Goal: Transaction & Acquisition: Book appointment/travel/reservation

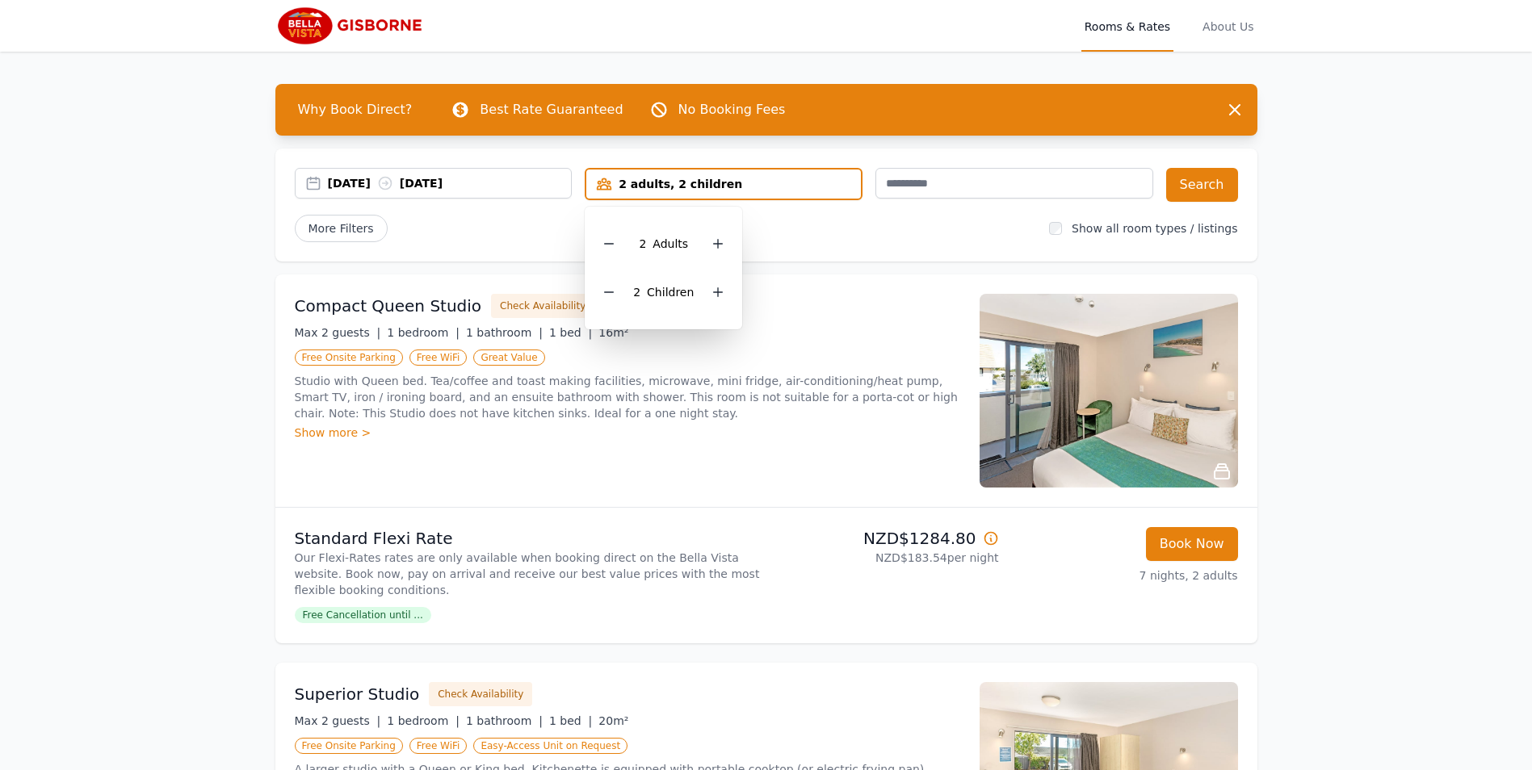
click at [868, 251] on div "[DATE] [DATE] 2 adults, 2 children 2 Adult s 2 Child ren Search More Filters Sh…" at bounding box center [766, 205] width 982 height 113
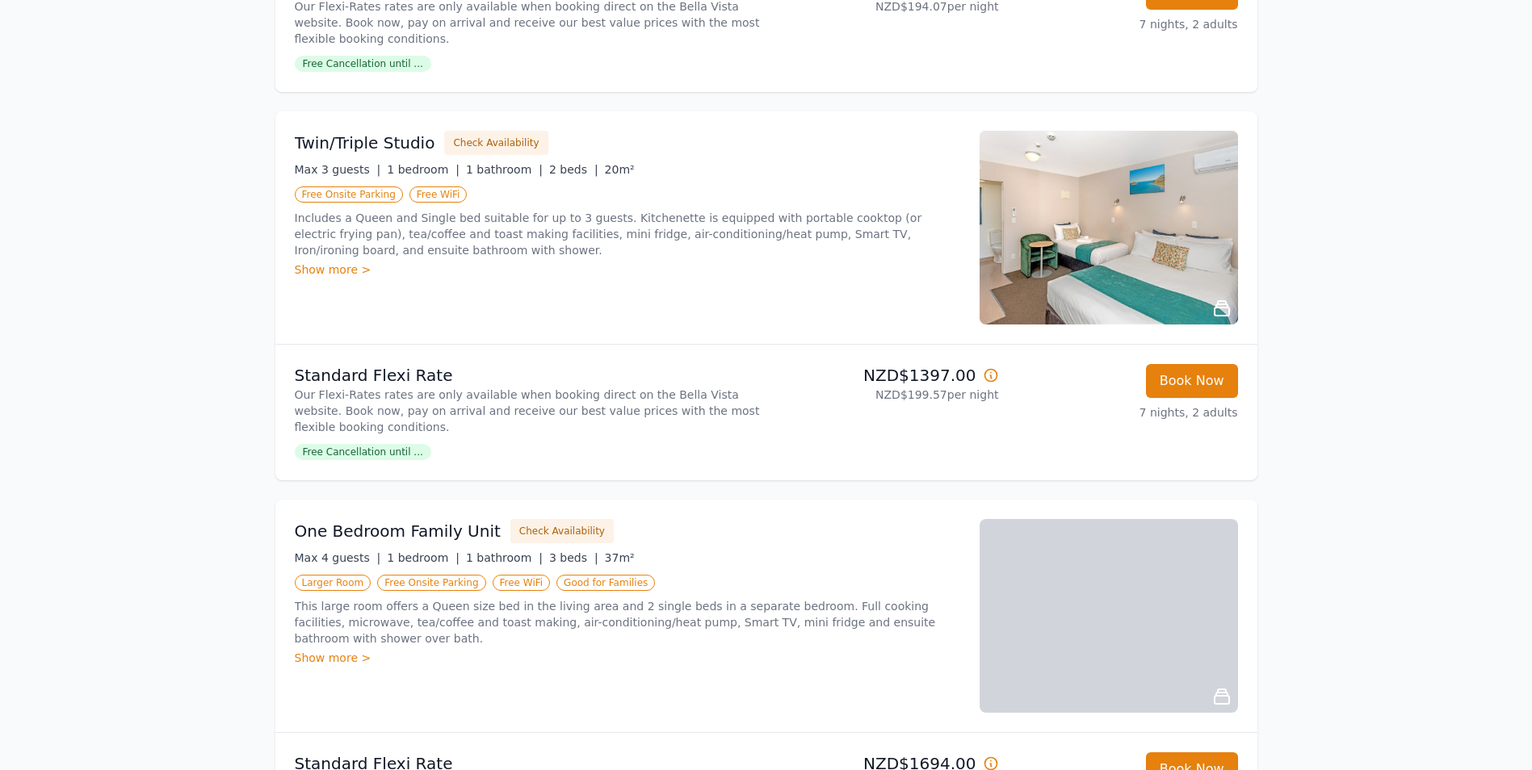
scroll to position [969, 0]
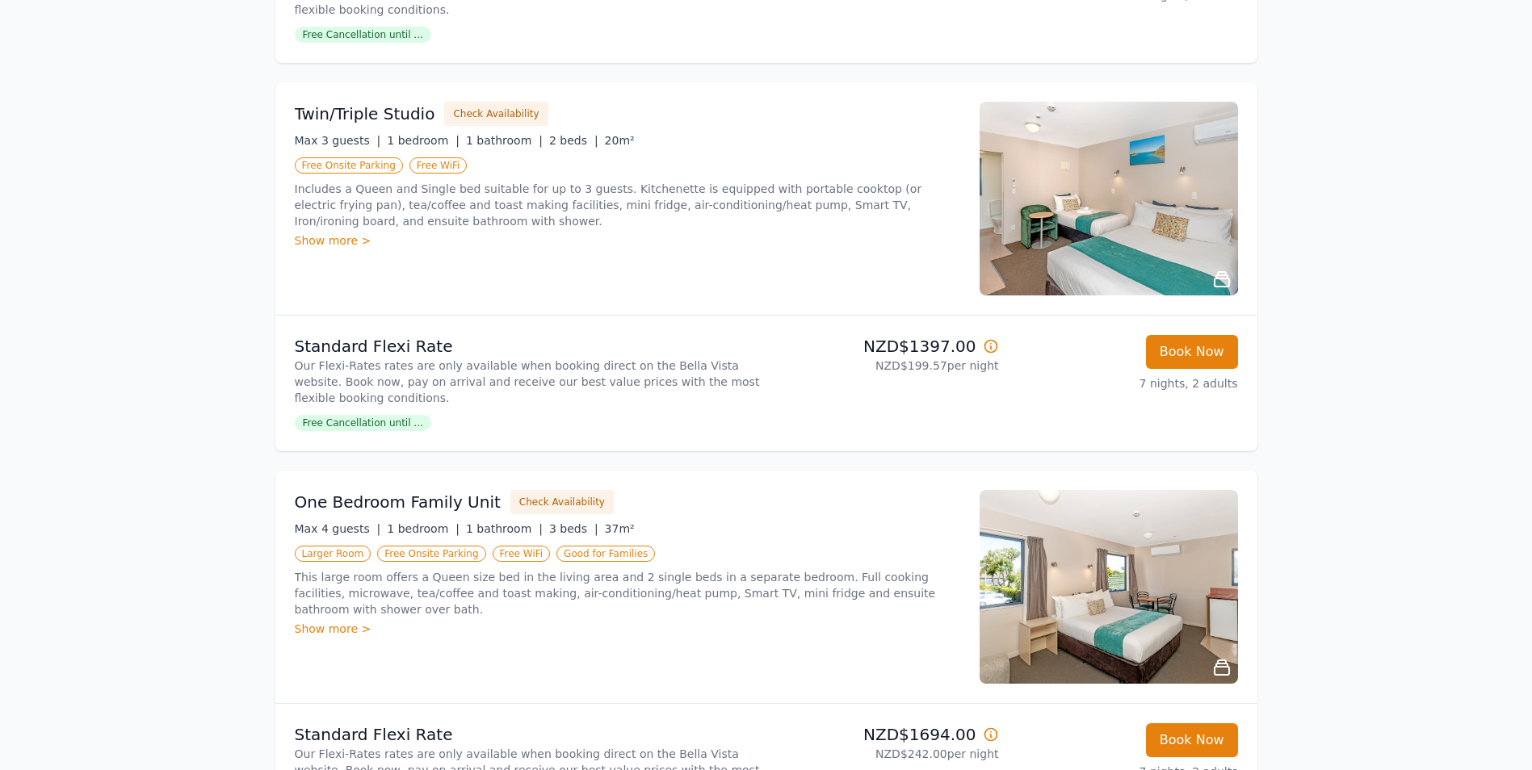
click at [1065, 611] on img at bounding box center [1108, 587] width 258 height 194
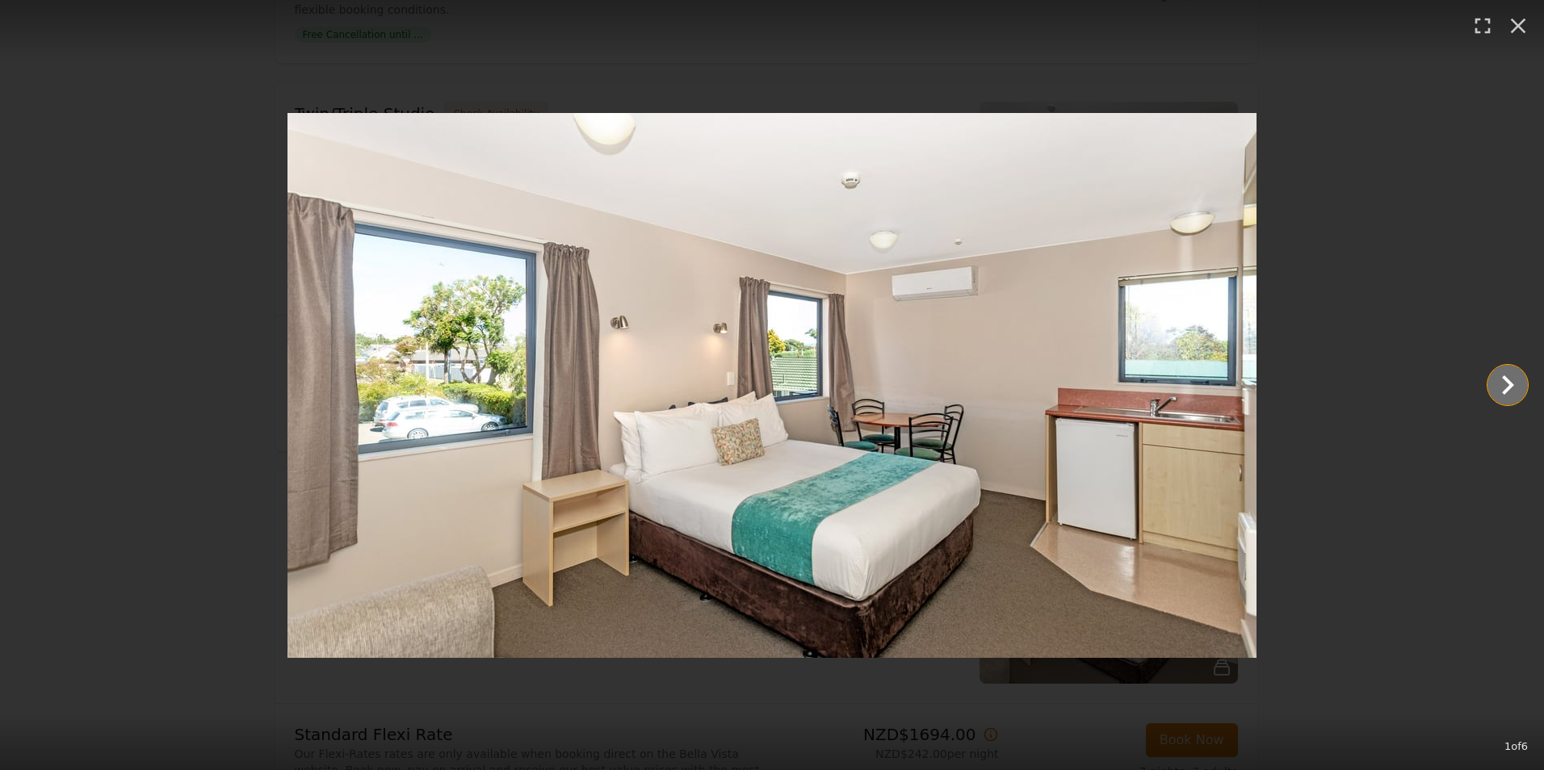
click at [1502, 387] on icon "Show slide 2 of 6" at bounding box center [1508, 384] width 12 height 19
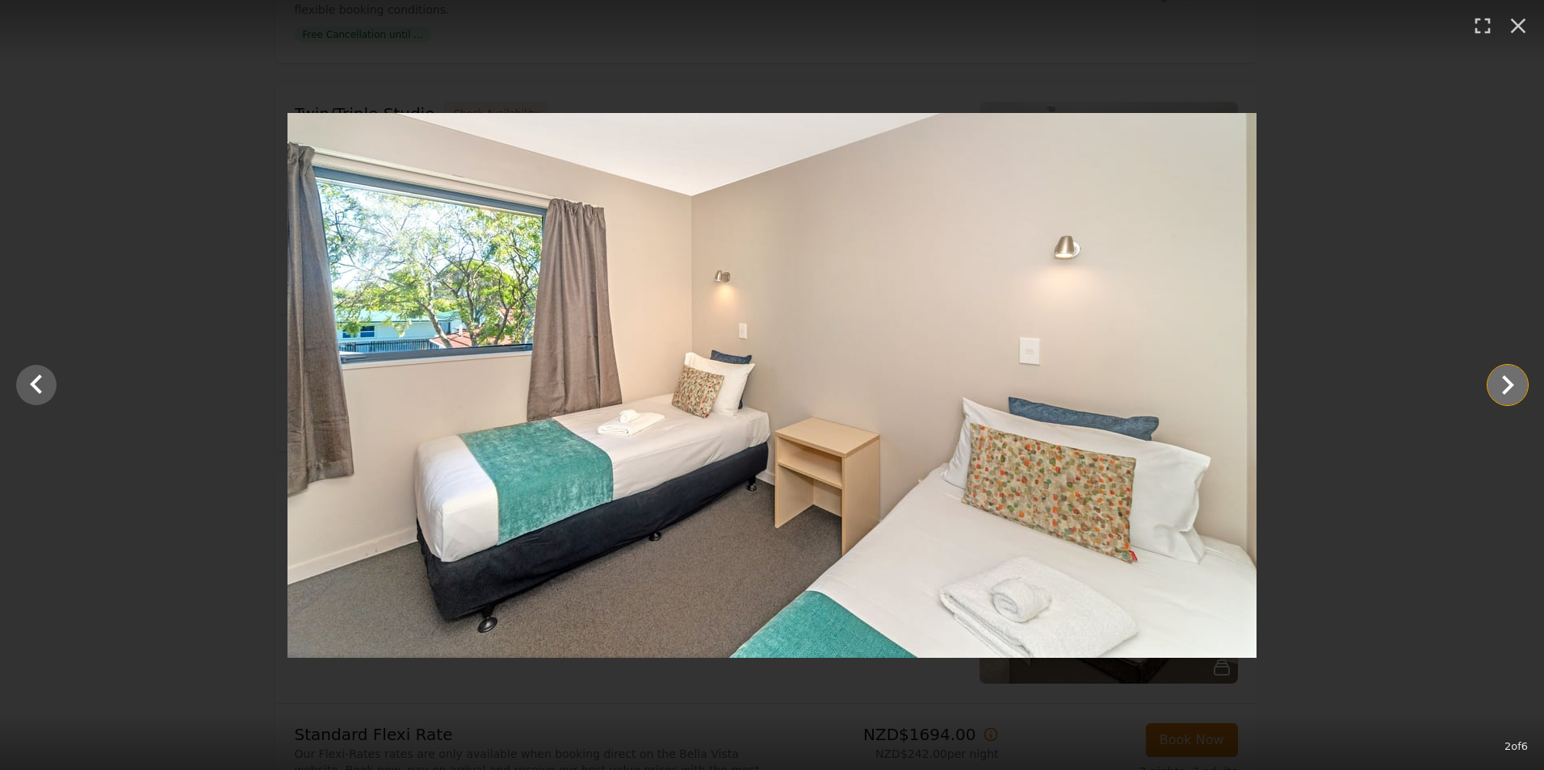
click at [1499, 388] on icon "Show slide 3 of 6" at bounding box center [1507, 385] width 39 height 39
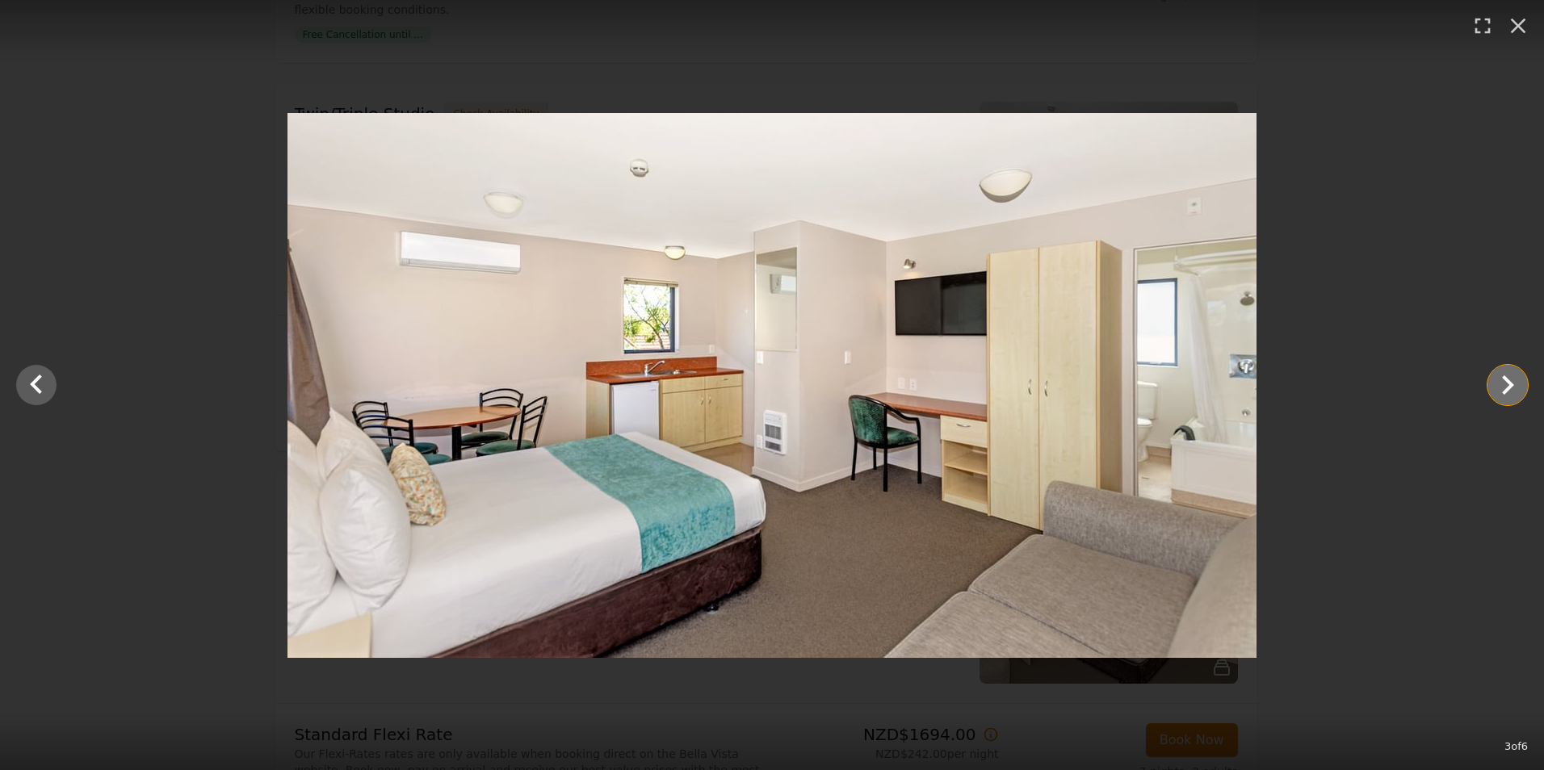
click at [1508, 388] on icon "Show slide 4 of 6" at bounding box center [1508, 384] width 12 height 19
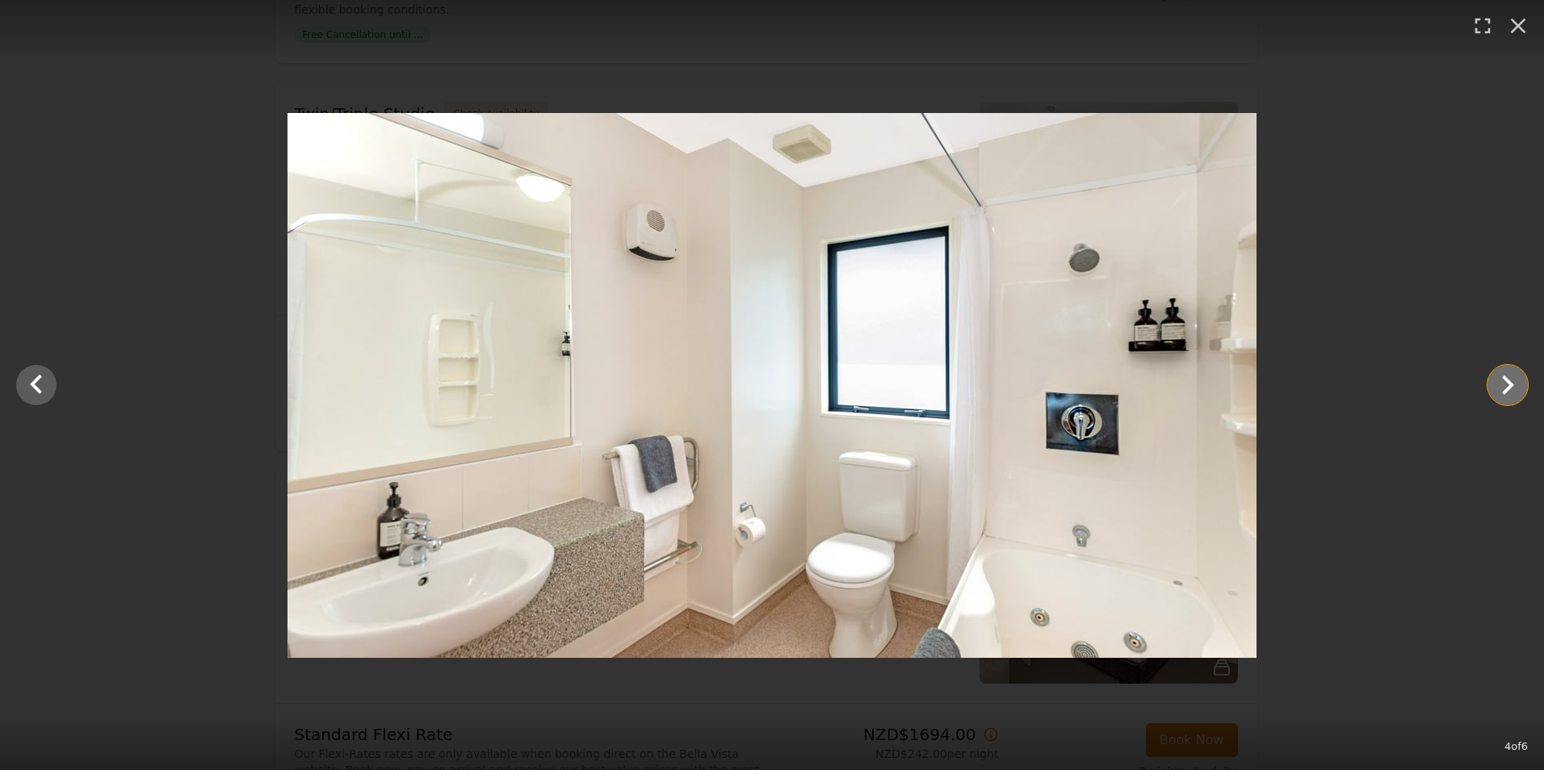
click at [1508, 388] on icon "Show slide 5 of 6" at bounding box center [1508, 384] width 12 height 19
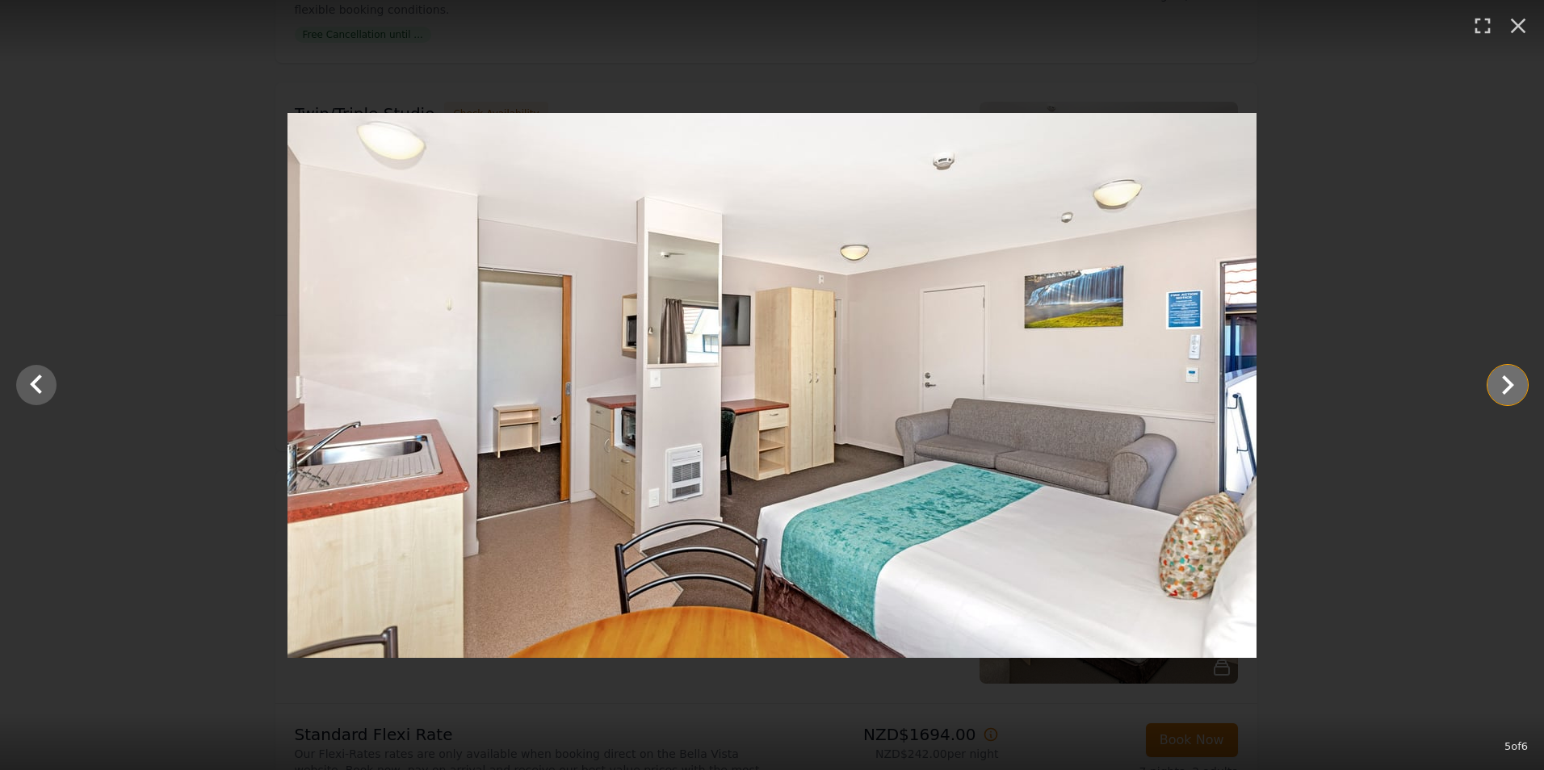
click at [1508, 388] on icon "Show slide 6 of 6" at bounding box center [1508, 384] width 12 height 19
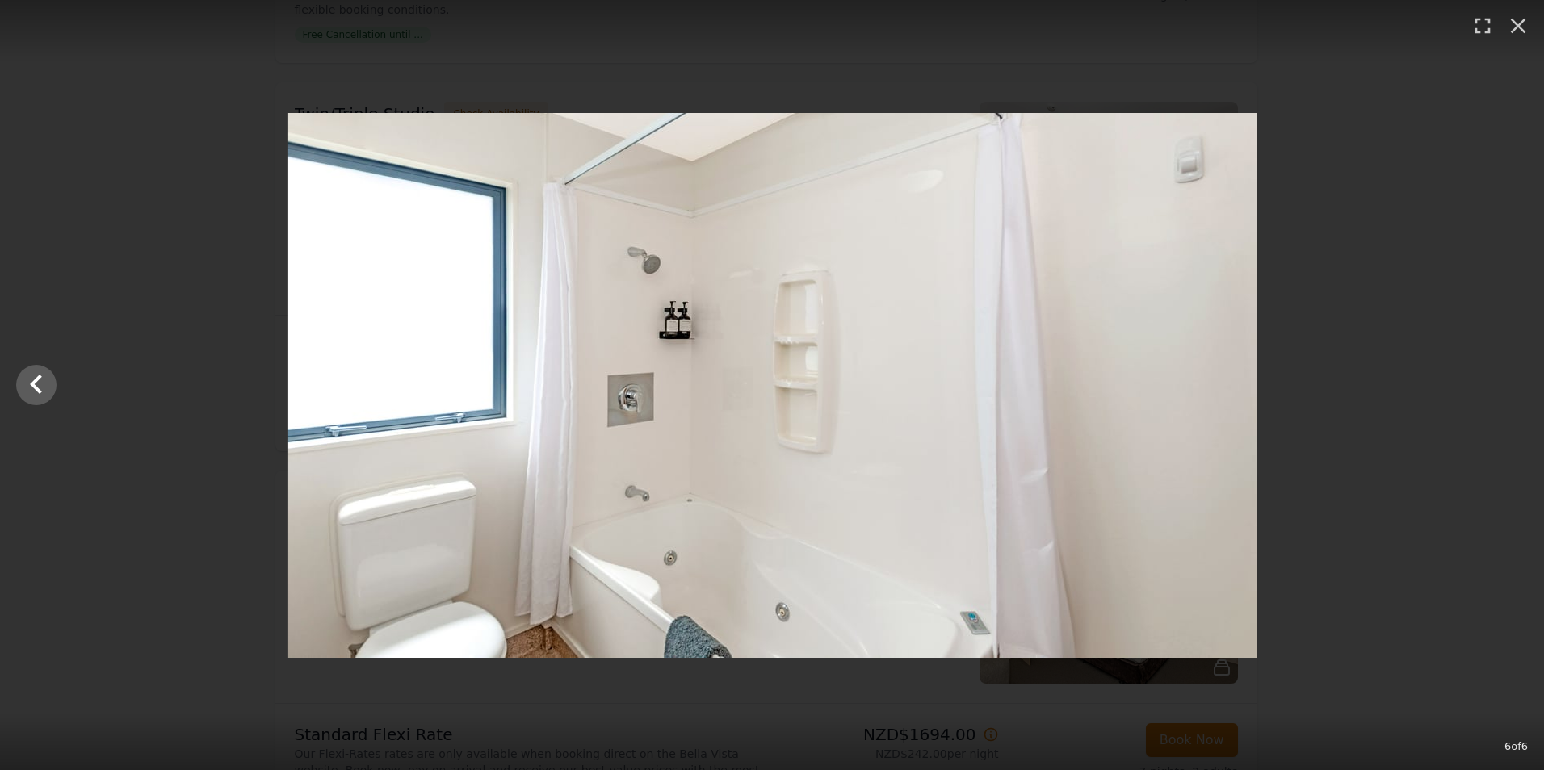
click at [1508, 388] on div at bounding box center [773, 385] width 1544 height 545
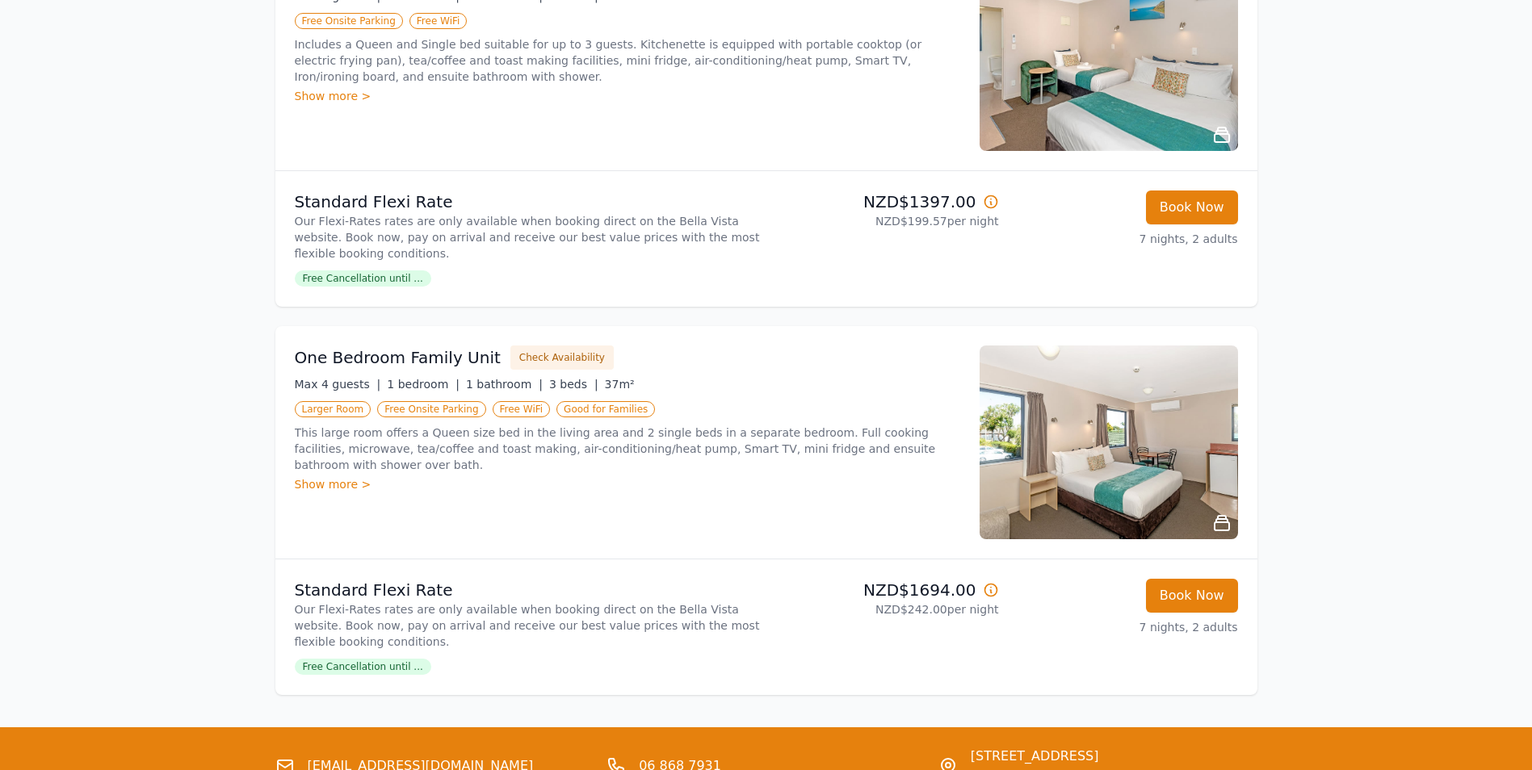
scroll to position [1261, 0]
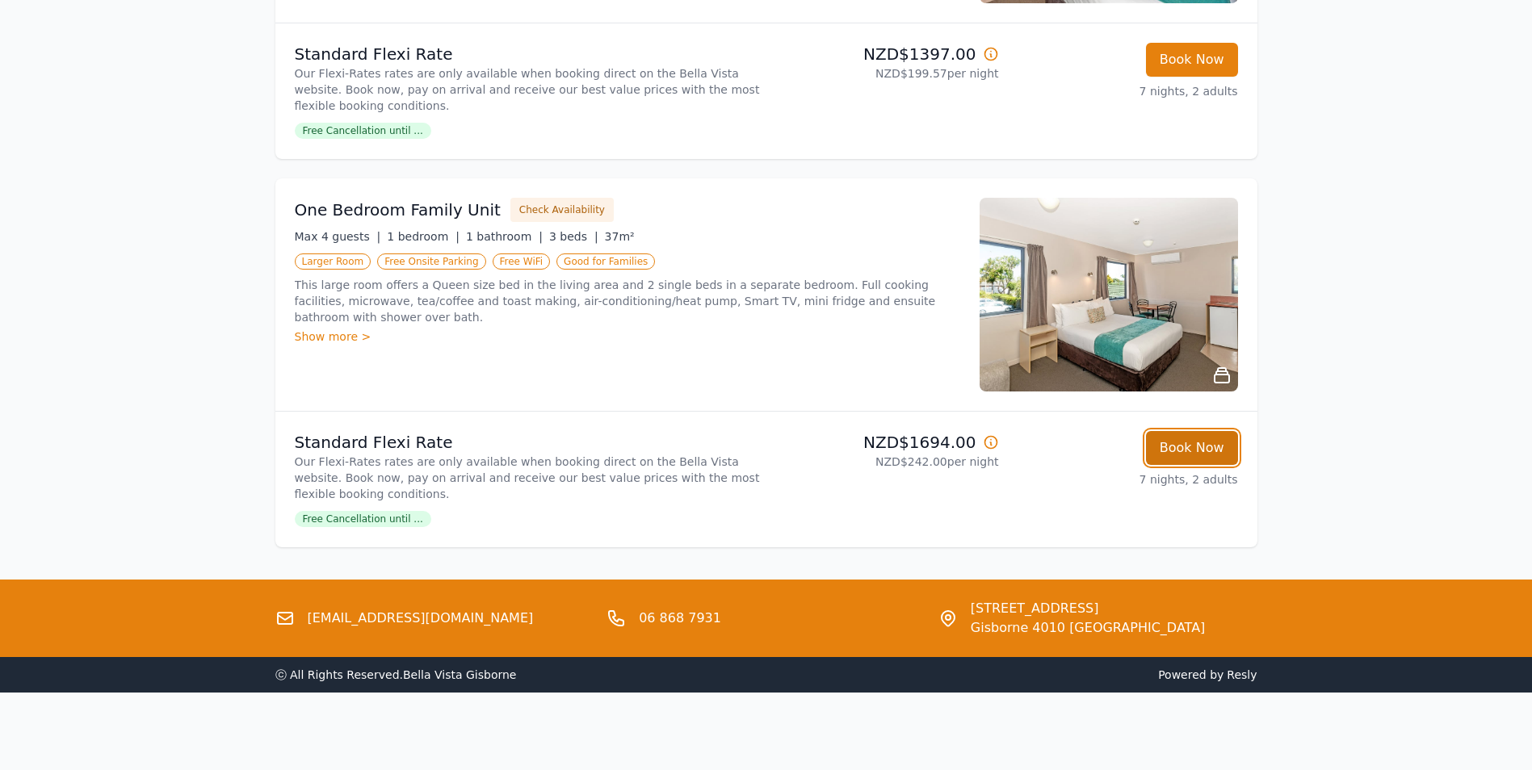
click at [1202, 453] on button "Book Now" at bounding box center [1192, 448] width 92 height 34
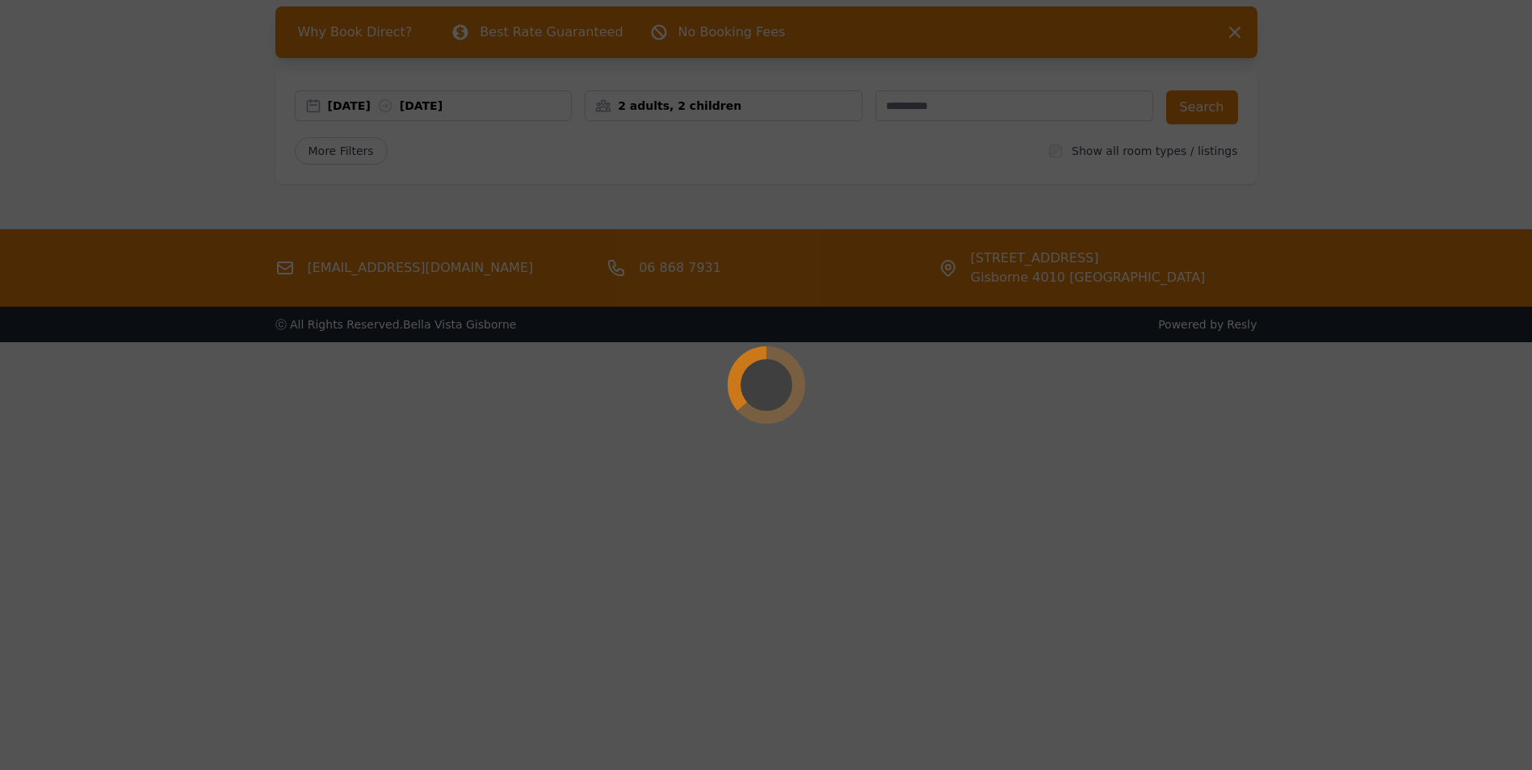
scroll to position [78, 0]
select select "**"
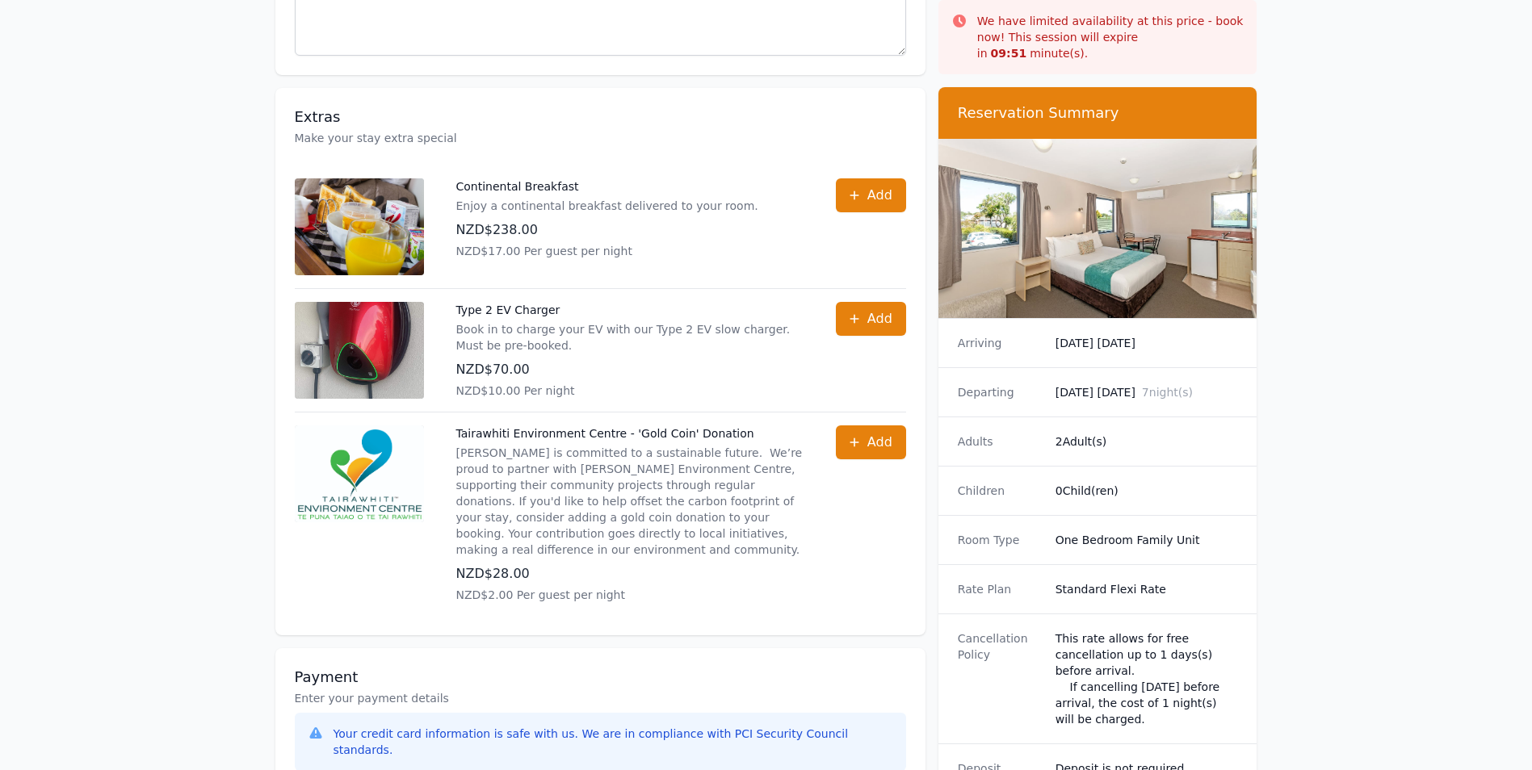
scroll to position [565, 0]
